Goal: Information Seeking & Learning: Learn about a topic

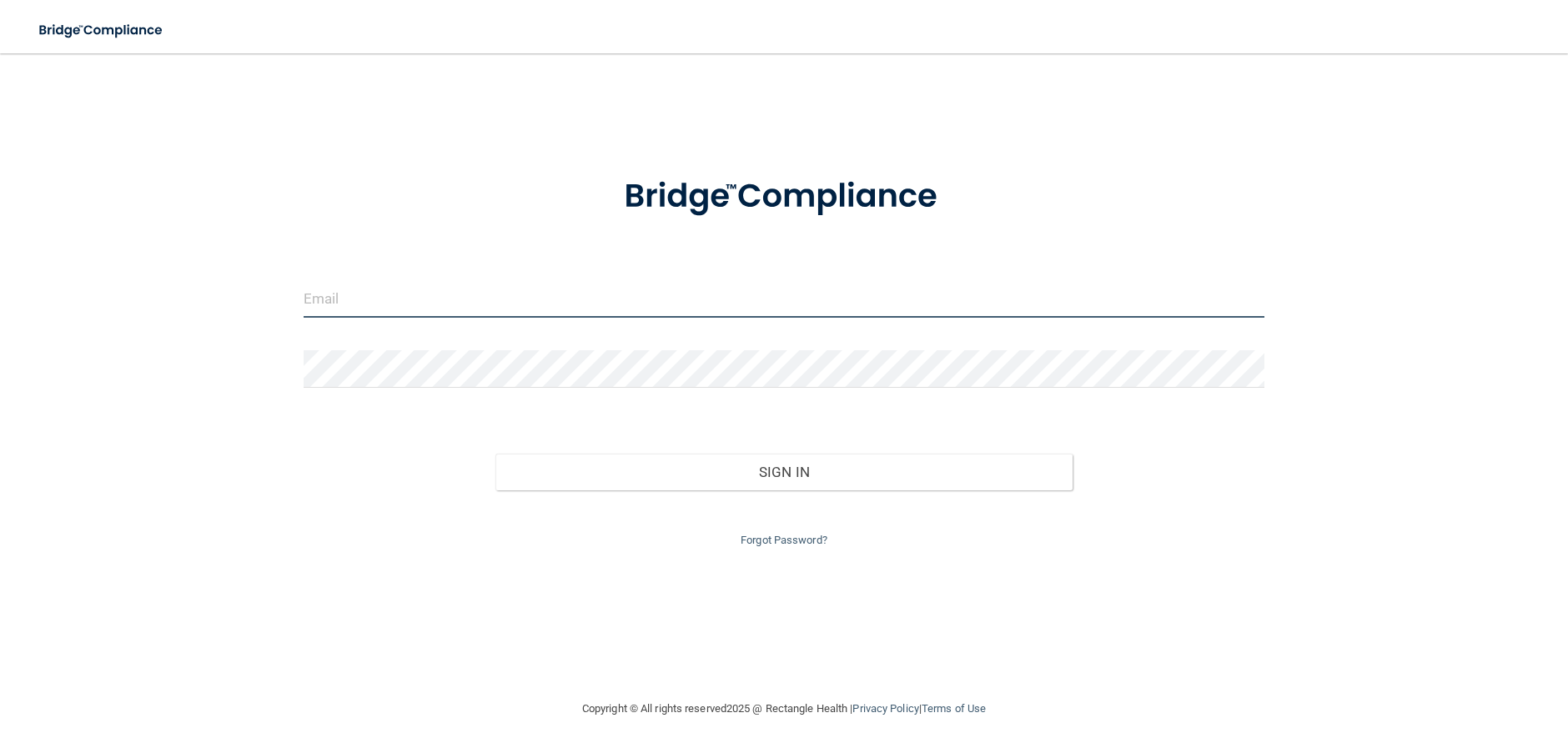
type input "puziogang.sc@gmail.com"
drag, startPoint x: 562, startPoint y: 312, endPoint x: 112, endPoint y: 314, distance: 450.0
click at [113, 324] on div "puziogang.sc@gmail.com Invalid email/password. You don't have permission to acc…" at bounding box center [783, 376] width 1501 height 612
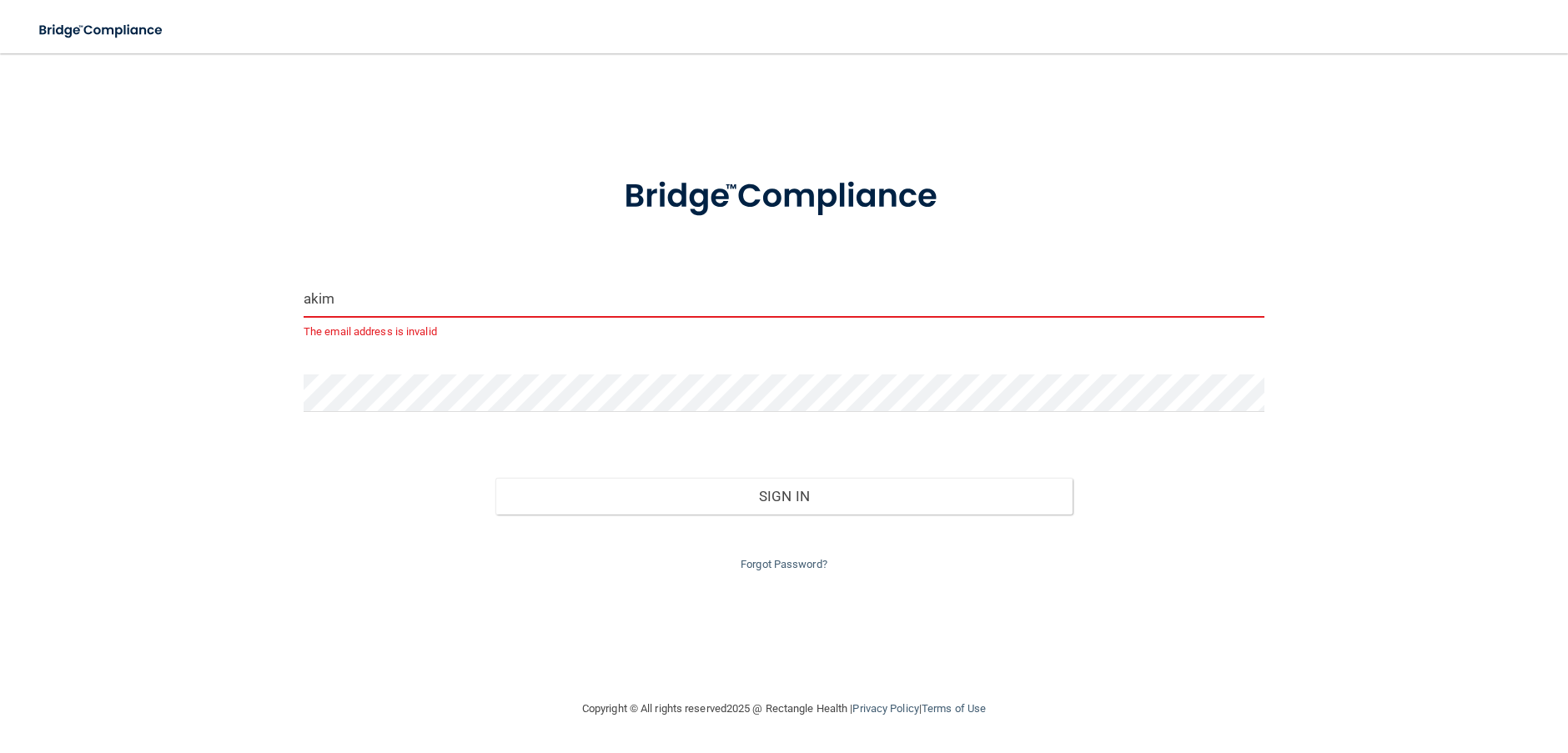
click at [414, 290] on input "akim" at bounding box center [784, 299] width 961 height 37
type input "[EMAIL_ADDRESS][DOMAIN_NAME]"
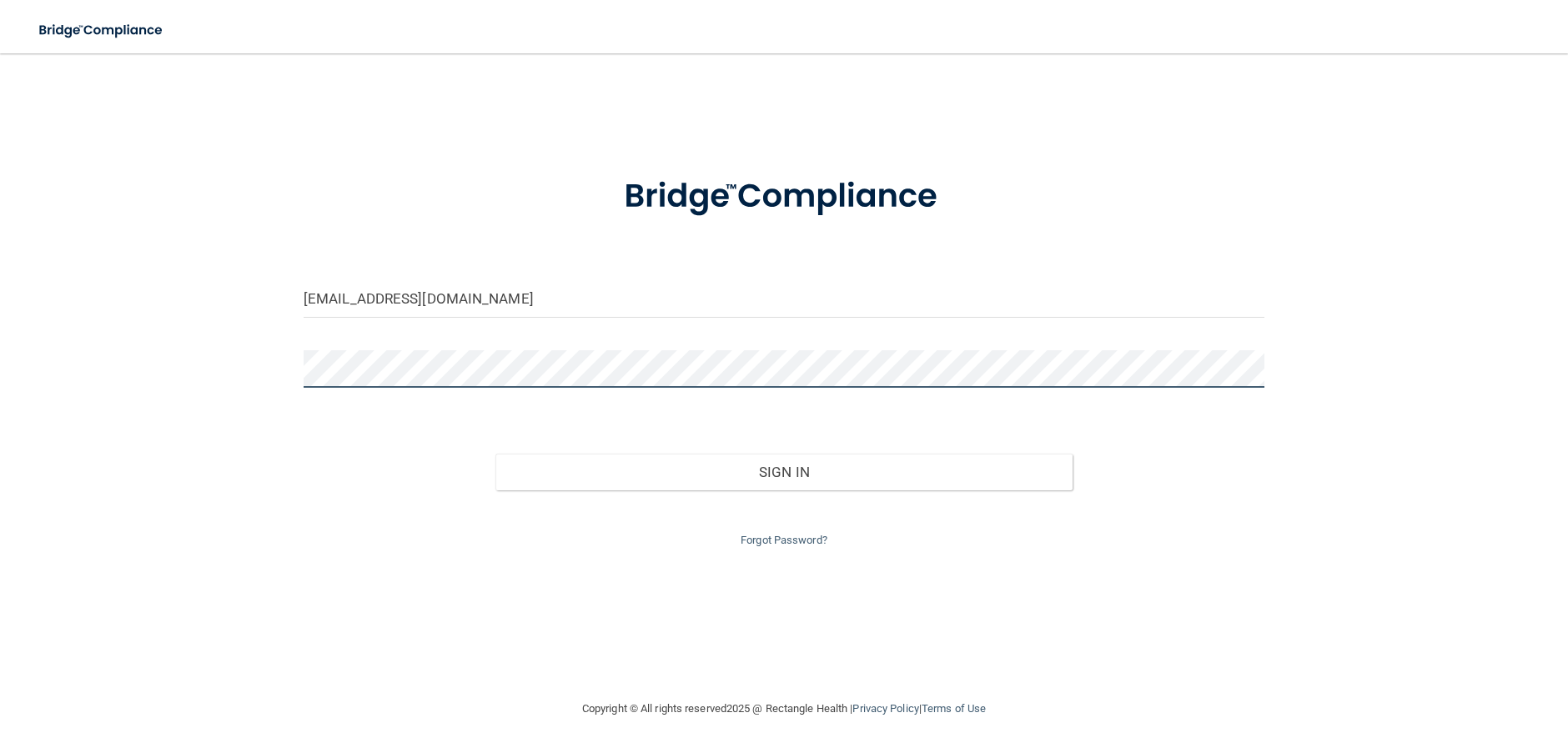
click at [195, 373] on div "akimbrell0714@yahoo.com Invalid email/password. You don't have permission to ac…" at bounding box center [783, 376] width 1501 height 612
click at [813, 494] on div "Forgot Password?" at bounding box center [783, 520] width 985 height 60
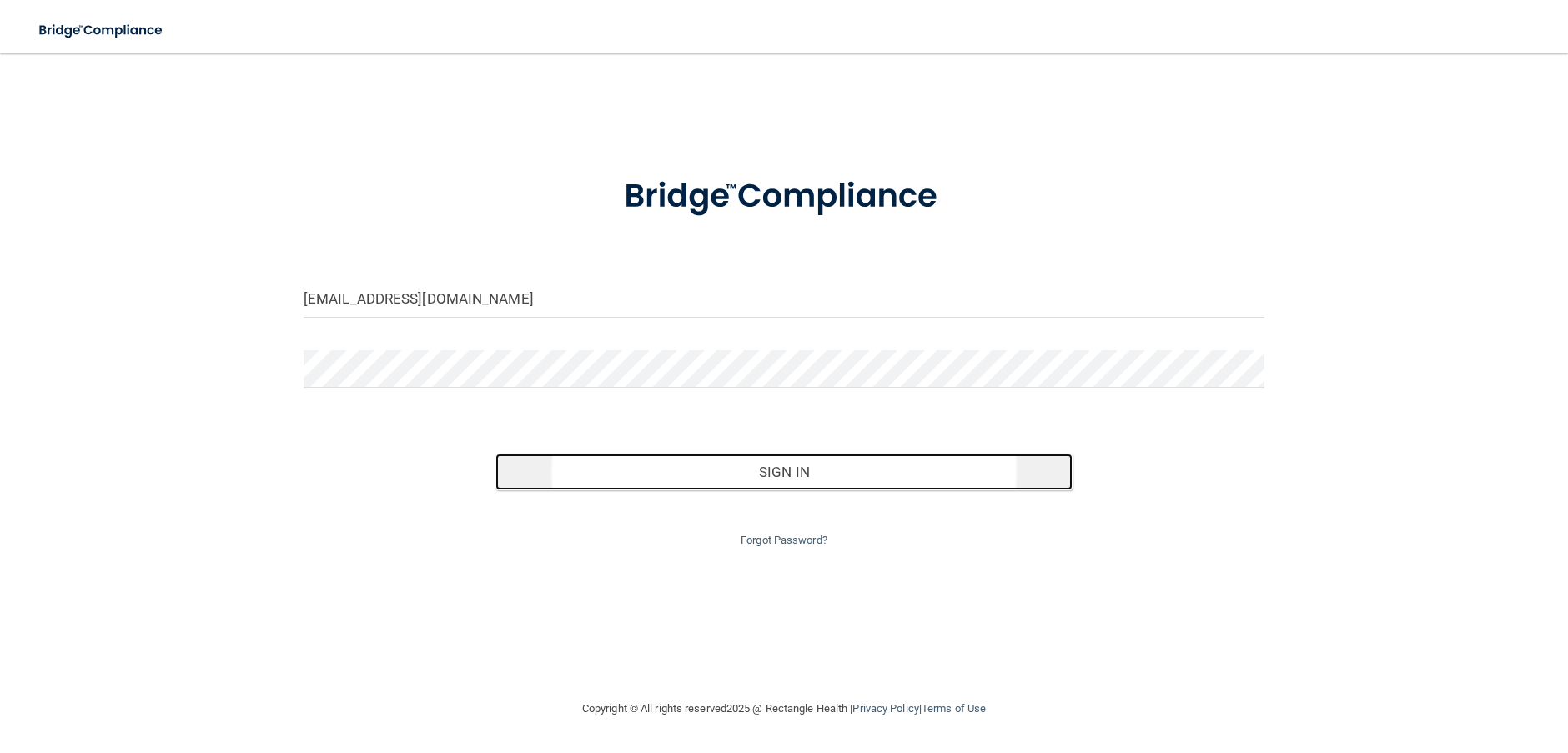
click at [704, 466] on button "Sign In" at bounding box center [784, 472] width 576 height 36
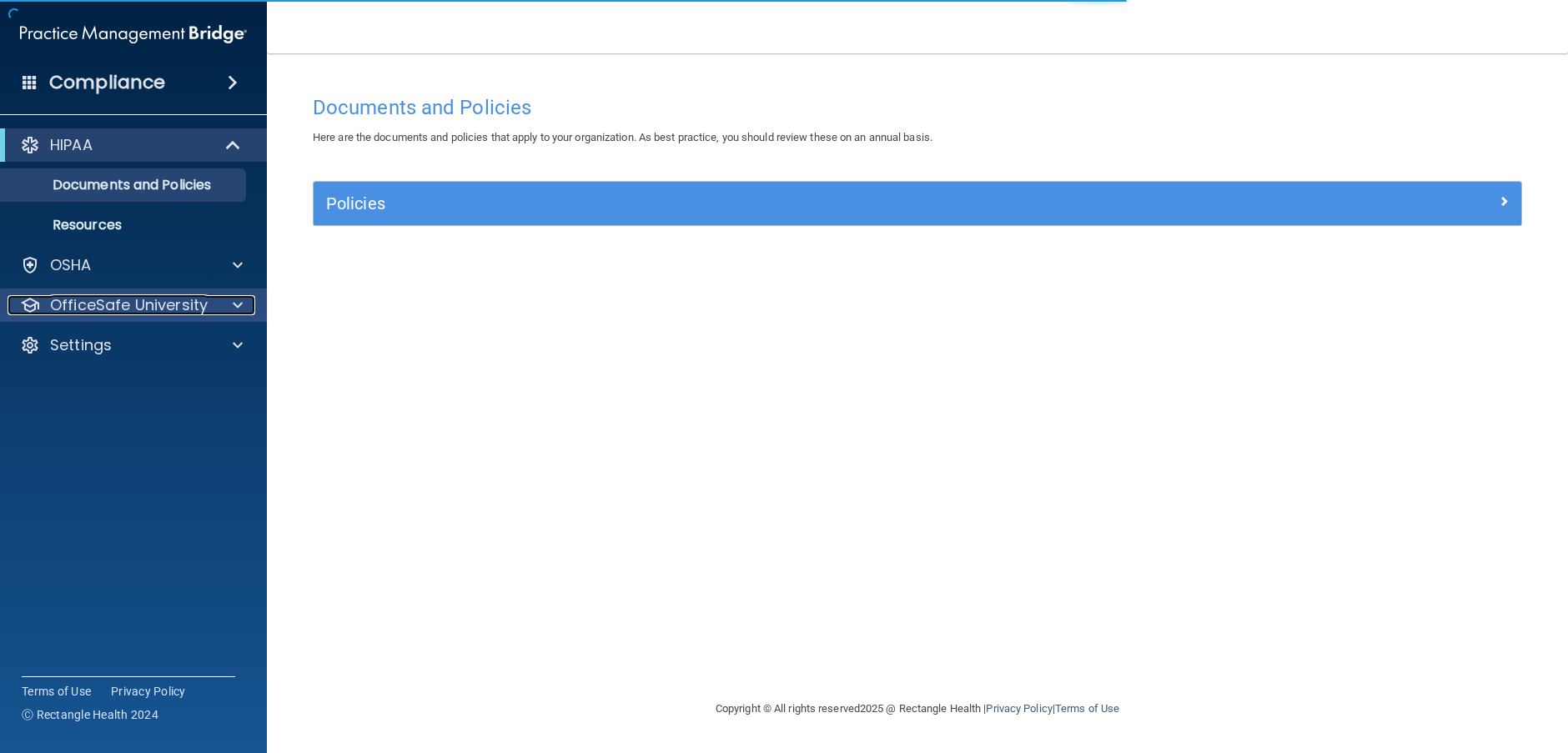
click at [111, 306] on p "OfficeSafe University" at bounding box center [129, 305] width 158 height 20
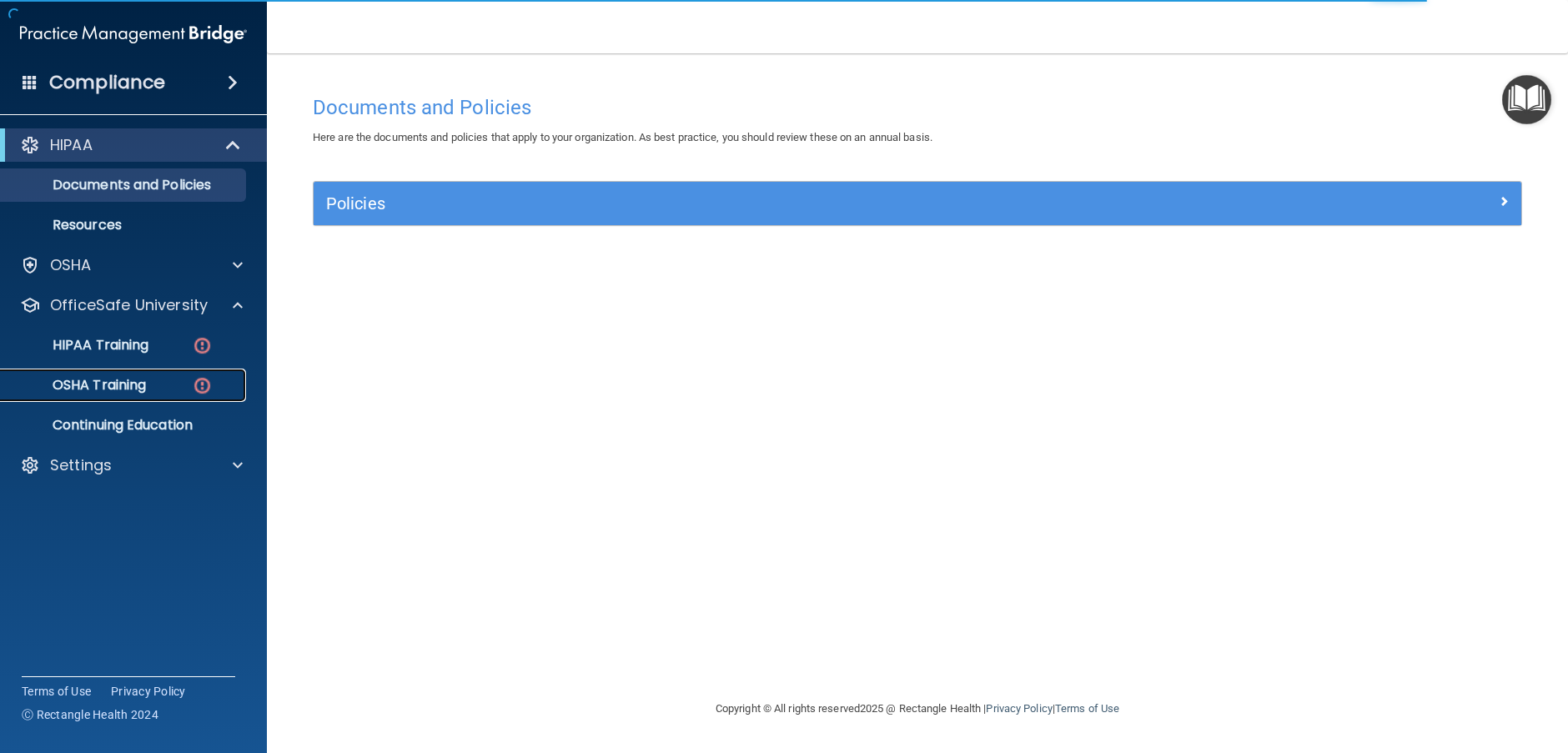
click at [110, 369] on link "OSHA Training" at bounding box center [115, 386] width 263 height 33
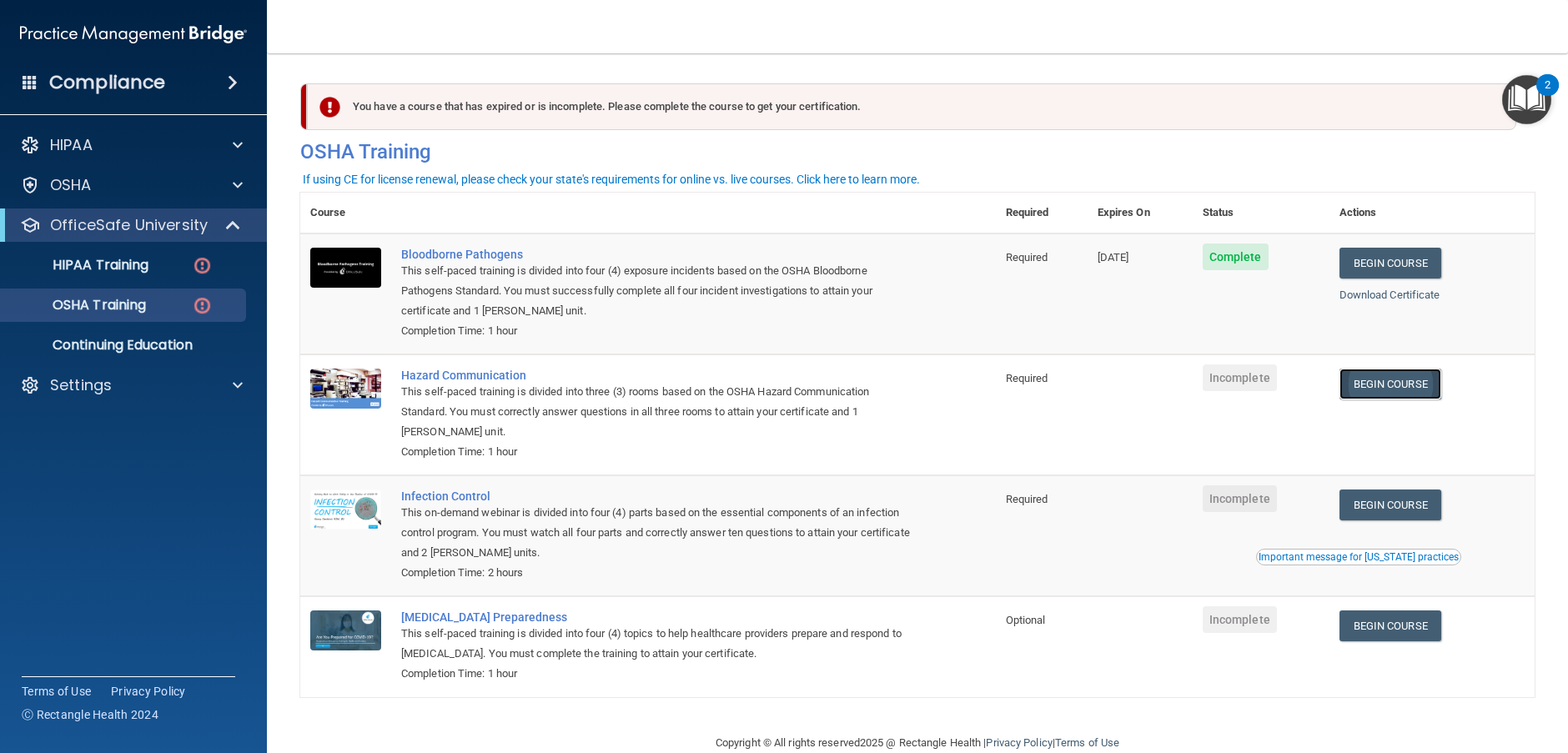
click at [1393, 393] on link "Begin Course" at bounding box center [1390, 385] width 102 height 31
